Goal: Information Seeking & Learning: Learn about a topic

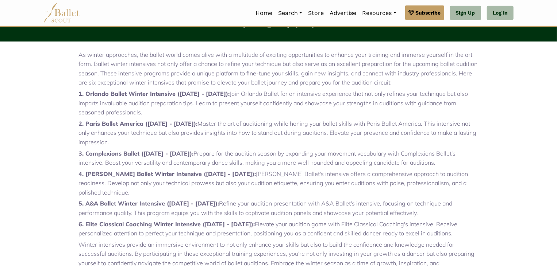
scroll to position [228, 0]
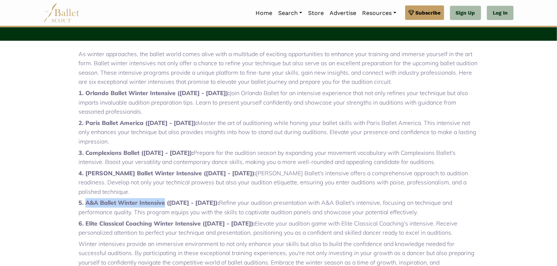
drag, startPoint x: 86, startPoint y: 193, endPoint x: 165, endPoint y: 190, distance: 78.9
click at [165, 198] on p "5. A&A Ballet Winter Intensive ([DATE] - [DATE]): Refine your audition presenta…" at bounding box center [278, 207] width 400 height 19
copy strong "A&A Ballet Winter Intensive"
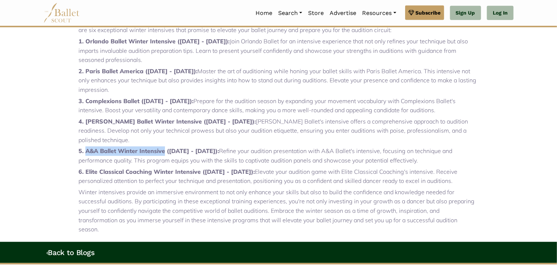
scroll to position [281, 0]
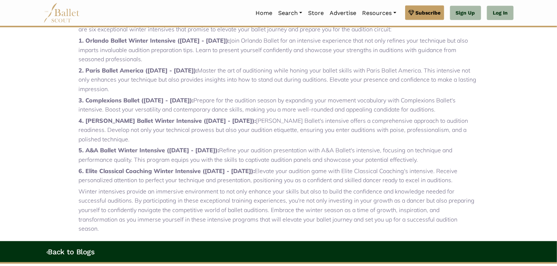
click at [92, 167] on strong "6. Elite Classical Coaching Winter Intensive ([DATE] - [DATE]):" at bounding box center [166, 170] width 176 height 7
click at [86, 167] on strong "6. Elite Classical Coaching Winter Intensive ([DATE] - [DATE]):" at bounding box center [166, 170] width 176 height 7
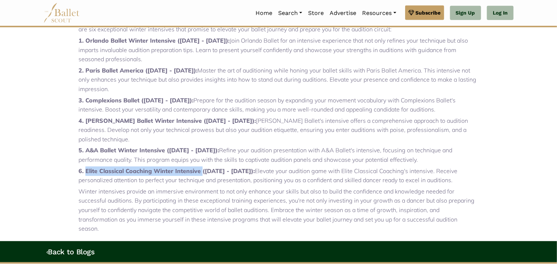
drag, startPoint x: 86, startPoint y: 164, endPoint x: 202, endPoint y: 161, distance: 115.7
click at [202, 167] on strong "6. Elite Classical Coaching Winter Intensive ([DATE] - [DATE]):" at bounding box center [166, 170] width 176 height 7
copy strong "Elite Classical Coaching Winter Intensive"
